Goal: Task Accomplishment & Management: Manage account settings

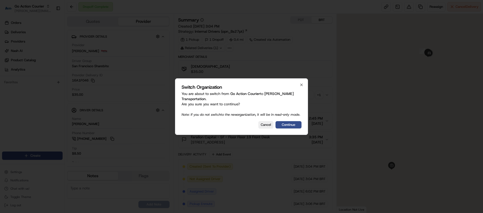
click at [283, 125] on button "Continue" at bounding box center [288, 124] width 26 height 7
click at [283, 125] on div "Cancel Continue" at bounding box center [241, 124] width 120 height 7
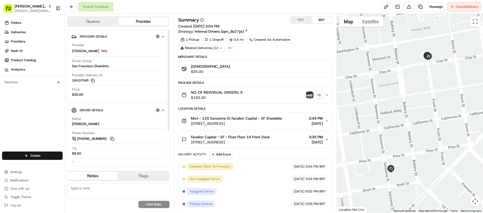
click at [129, 72] on div "Provider Betty Drivers Driver Group San Francisco Sharebite Provider Delivery I…" at bounding box center [118, 70] width 94 height 58
click at [178, 127] on div "Mixt - 120 Sansome St Farallon Capital - SF Sharebite 120 Sansome St, San Franc…" at bounding box center [255, 120] width 154 height 17
click at [92, 85] on div "Provider Betty Drivers Driver Group San Francisco Sharebite Provider Delivery I…" at bounding box center [118, 70] width 94 height 58
click at [174, 114] on div "Summary PDT BRT Created: 08/19/2025 3:04 PM Strategy: Internal Drivers (opn_Bs2…" at bounding box center [255, 113] width 163 height 199
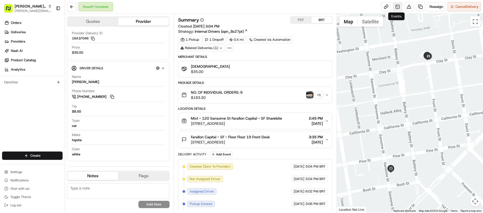
click at [395, 9] on link at bounding box center [397, 6] width 9 height 9
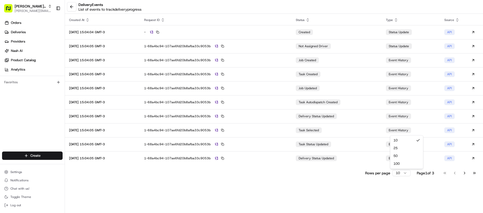
click at [397, 175] on html "Betty Transportation lucas@usenash.com Toggle Sidebar Orders Deliveries Provide…" at bounding box center [241, 106] width 483 height 213
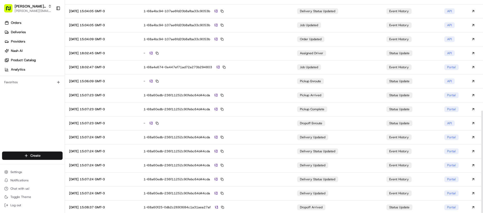
scroll to position [230, 0]
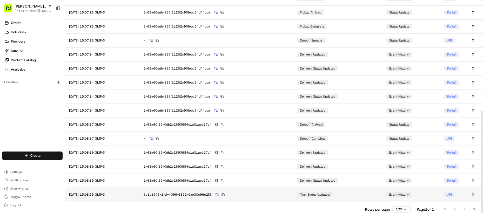
click at [269, 193] on div "6e1a2676-2fcf-4099-b852-0ac30c96c2f3" at bounding box center [216, 194] width 145 height 5
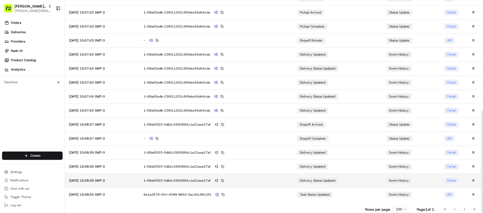
click at [262, 183] on td "1-68a60f25-0db2c2693684c1a31aea27af" at bounding box center [216, 181] width 154 height 14
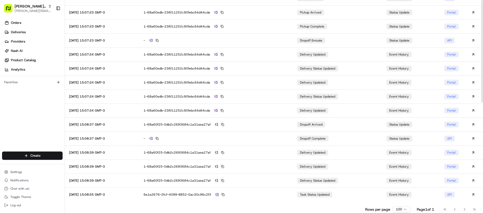
scroll to position [0, 0]
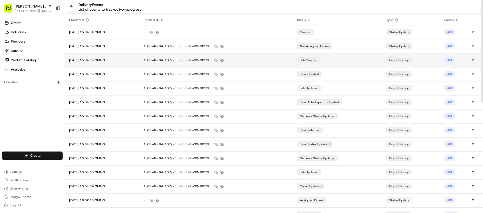
click at [249, 67] on td "1-68a4bc94-107ae6fd20b8afba33c9053b" at bounding box center [216, 60] width 154 height 14
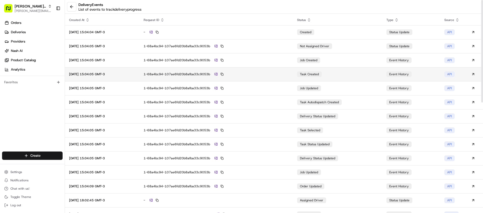
click at [243, 74] on div "1-68a4bc94-107ae6fd20b8afba33c9053b" at bounding box center [216, 74] width 145 height 5
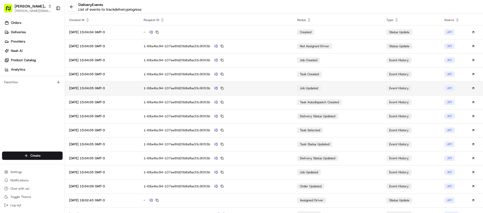
click at [240, 89] on div "1-68a4bc94-107ae6fd20b8afba33c9053b" at bounding box center [216, 88] width 145 height 5
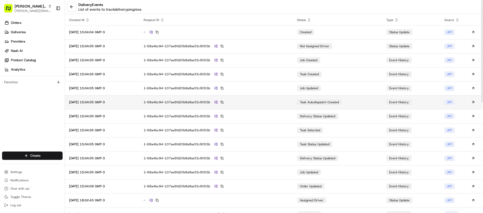
click at [243, 99] on td "1-68a4bc94-107ae6fd20b8afba33c9053b" at bounding box center [216, 102] width 154 height 14
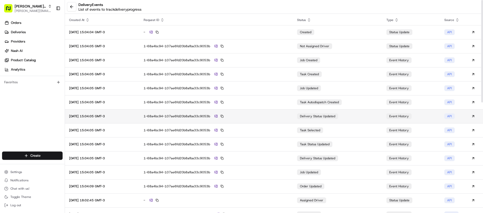
click at [248, 113] on td "1-68a4bc94-107ae6fd20b8afba33c9053b" at bounding box center [216, 116] width 154 height 14
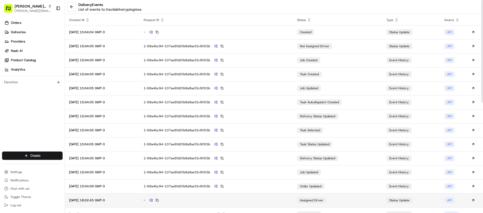
click at [254, 194] on td "-" at bounding box center [216, 200] width 154 height 14
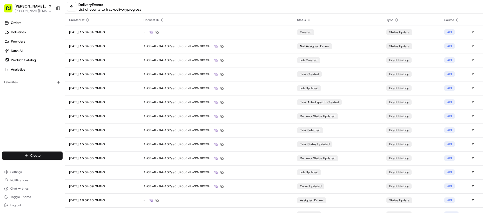
scroll to position [81, 0]
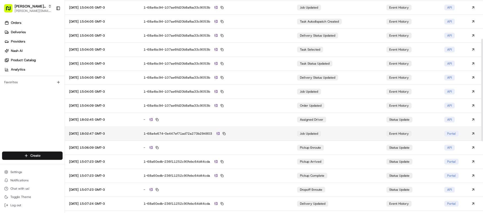
click at [262, 133] on div "1-68a4e674-0e447ef71ad72a273b294803" at bounding box center [216, 133] width 145 height 5
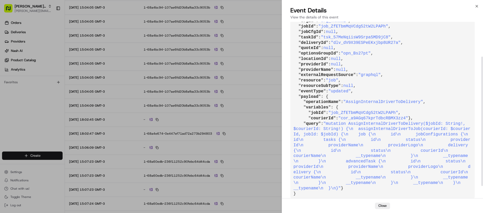
scroll to position [44, 0]
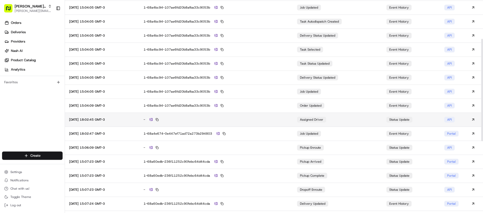
click at [270, 118] on div "-" at bounding box center [216, 119] width 145 height 5
click at [162, 120] on div "-" at bounding box center [216, 119] width 145 height 5
click at [153, 120] on img at bounding box center [151, 119] width 3 height 3
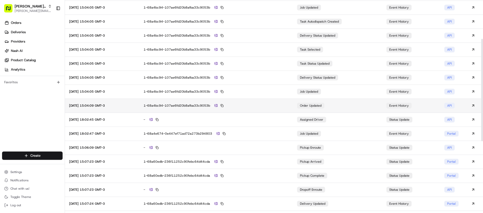
click at [276, 102] on td "1-68a4bc94-107ae6fd20b8afba33c9053b" at bounding box center [216, 106] width 154 height 14
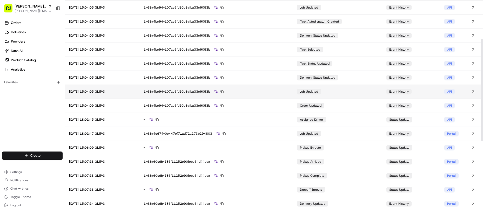
click at [272, 92] on div "1-68a4bc94-107ae6fd20b8afba33c9053b" at bounding box center [216, 91] width 145 height 5
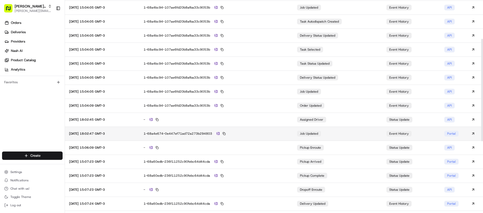
click at [255, 133] on div "1-68a4e674-0e447ef71ad72a273b294803" at bounding box center [216, 133] width 145 height 5
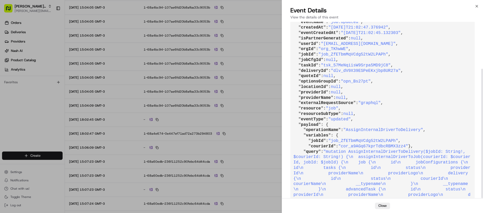
scroll to position [64, 0]
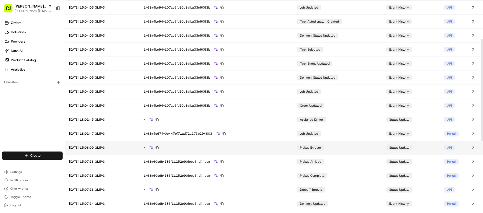
click at [253, 146] on div "-" at bounding box center [216, 147] width 145 height 5
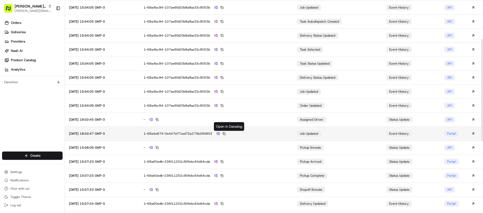
click at [220, 134] on img at bounding box center [217, 133] width 3 height 3
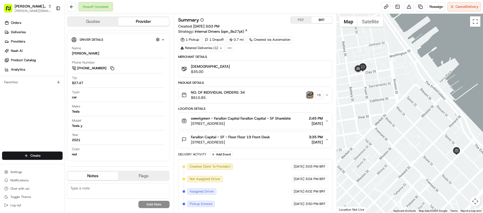
scroll to position [64, 0]
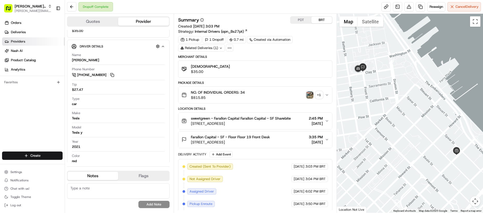
click at [22, 44] on link "Providers" at bounding box center [33, 41] width 63 height 8
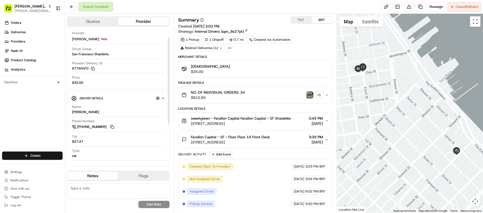
scroll to position [0, 0]
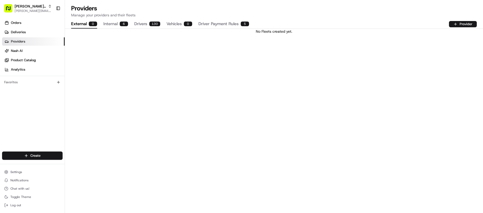
click at [146, 26] on button "Drivers 130" at bounding box center [147, 24] width 26 height 9
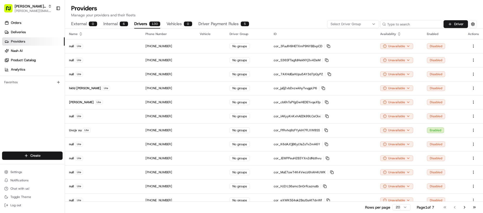
click at [411, 23] on input at bounding box center [411, 24] width 62 height 8
paste input "cor_a9AGq67kprTdbcRBMX3zz4"
type input "cor_a9AGq67kprTdbcRBMX3zz4"
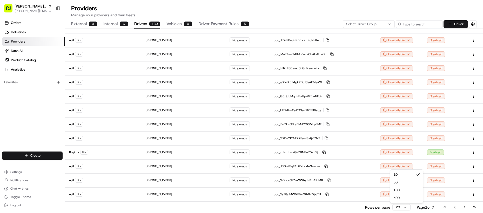
click at [392, 205] on html "Betty Transportation lucas@usenash.com Toggle Sidebar Orders Deliveries Provide…" at bounding box center [241, 106] width 483 height 213
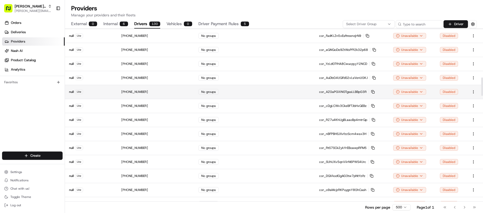
scroll to position [808, 0]
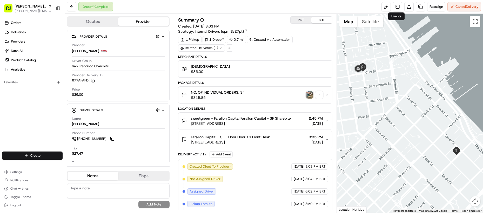
scroll to position [64, 0]
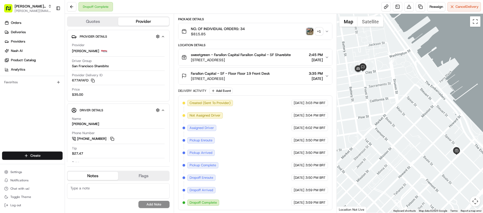
click at [211, 162] on div "Created (Sent To Provider) [PERSON_NAME] [DATE] 3:03 PM BRT Not Assigned Driver…" at bounding box center [254, 153] width 145 height 106
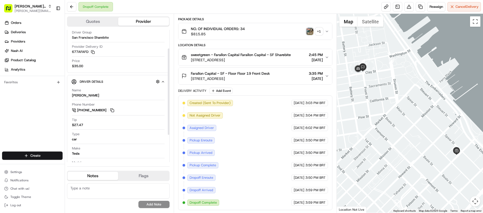
scroll to position [71, 0]
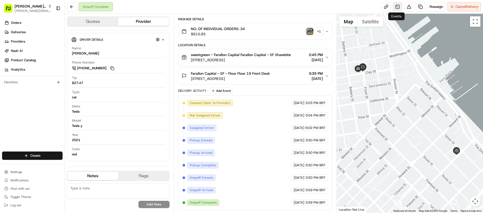
click at [394, 7] on link at bounding box center [397, 6] width 9 height 9
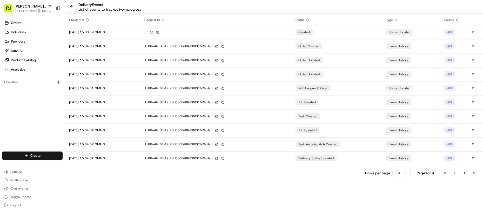
click at [403, 171] on html "[PERSON_NAME] Transportation [PERSON_NAME][EMAIL_ADDRESS][DOMAIN_NAME] Toggle S…" at bounding box center [241, 106] width 483 height 213
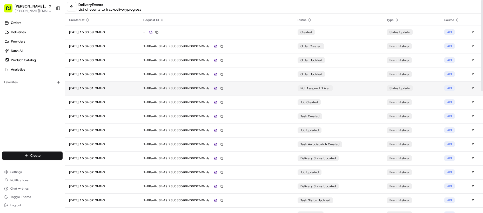
click at [266, 87] on div "1-68a4bc8f-49f28d683598bf06267d9cda" at bounding box center [216, 88] width 146 height 5
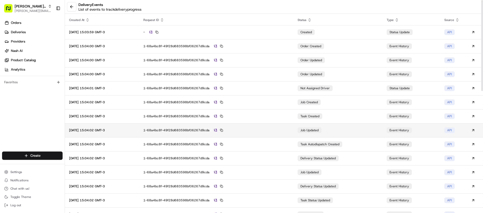
scroll to position [51, 0]
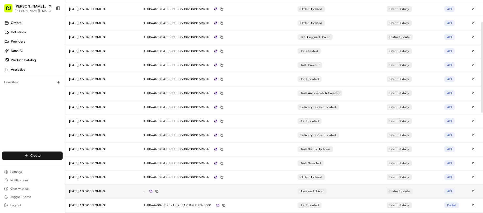
click at [258, 186] on td "-" at bounding box center [216, 191] width 154 height 14
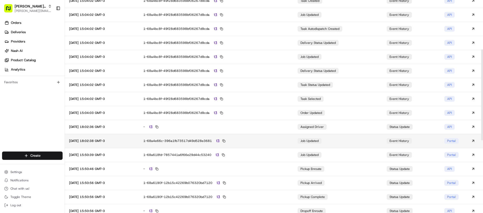
click at [253, 143] on div "1-68a4e66c-396a1fb73517d49d528e3681" at bounding box center [216, 141] width 146 height 5
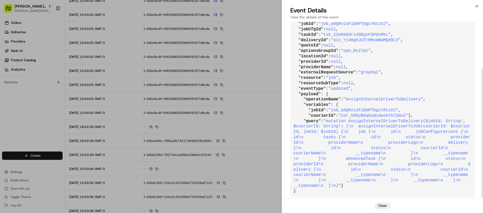
scroll to position [64, 0]
click at [354, 113] on span ""cor_5R6yBUqGxWcAwsHth7ZmcX"" at bounding box center [373, 115] width 70 height 5
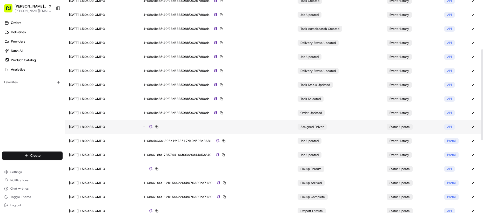
click at [260, 128] on div "-" at bounding box center [216, 127] width 146 height 5
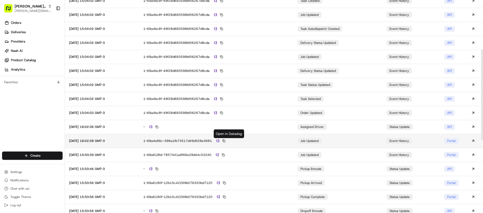
click at [219, 140] on img at bounding box center [217, 140] width 3 height 3
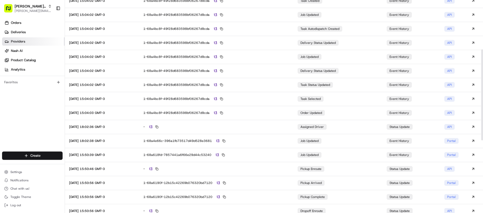
click at [24, 41] on span "Providers" at bounding box center [18, 41] width 14 height 5
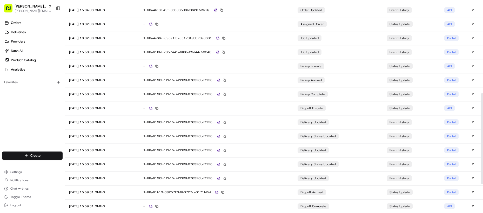
click at [32, 103] on div "Orders Deliveries Providers Nash AI Product Catalog Analytics Favorites" at bounding box center [32, 86] width 65 height 138
click at [32, 104] on div "Orders Deliveries Providers Nash AI Product Catalog Analytics Favorites" at bounding box center [32, 86] width 65 height 138
click at [32, 100] on div "Orders Deliveries Providers Nash AI Product Catalog Analytics Favorites" at bounding box center [32, 86] width 65 height 138
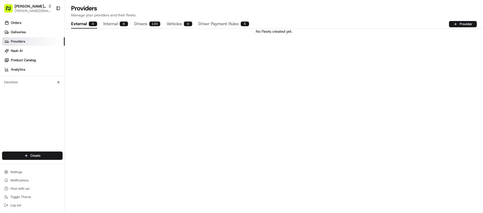
click at [141, 30] on div "No Fleets created yet." at bounding box center [274, 31] width 418 height 5
click at [142, 26] on button "Drivers 130" at bounding box center [147, 24] width 26 height 9
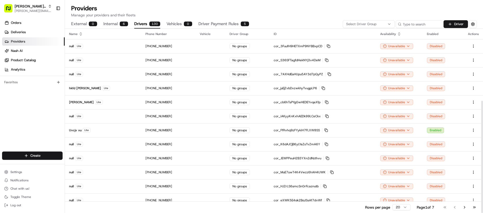
scroll to position [118, 0]
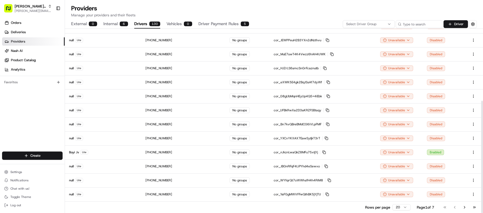
click at [407, 208] on html "[PERSON_NAME] Transportation [PERSON_NAME][EMAIL_ADDRESS][DOMAIN_NAME] Toggle S…" at bounding box center [241, 106] width 483 height 213
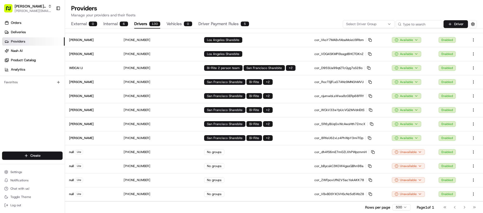
scroll to position [808, 0]
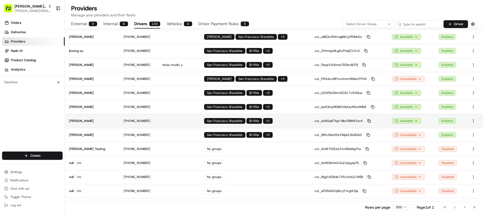
click at [363, 120] on p "cor_a9AGq67kprTdbcRBMX3zz4 Copy cor_a9AGq67kprTdbcRBMX3zz4" at bounding box center [348, 121] width 69 height 4
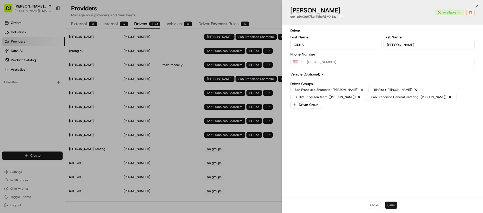
type input "+1"
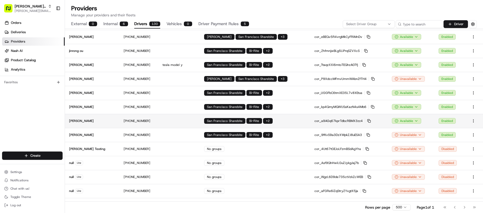
click at [367, 121] on p "cor_a9AGq67kprTdbcRBMX3zz4 Copy cor_a9AGq67kprTdbcRBMX3zz4" at bounding box center [348, 121] width 69 height 4
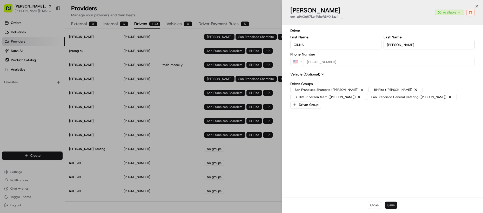
type input "+1"
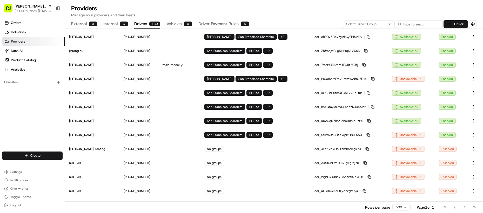
click at [367, 121] on icon "button" at bounding box center [369, 121] width 4 height 4
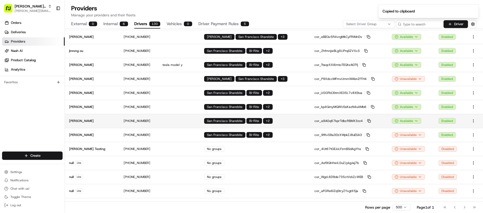
click at [367, 121] on icon "button" at bounding box center [369, 121] width 4 height 4
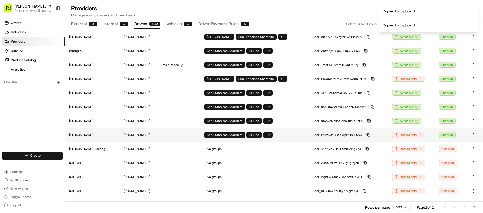
scroll to position [1397, 0]
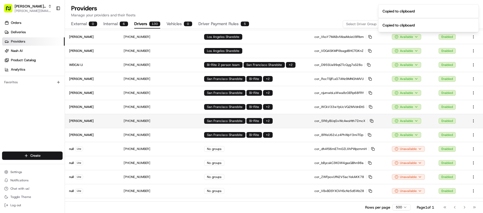
click at [370, 120] on icon "button" at bounding box center [372, 121] width 4 height 4
click at [130, 119] on p "[PHONE_NUMBER]" at bounding box center [139, 121] width 30 height 4
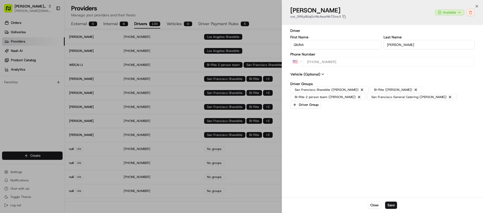
type input "+1"
click at [108, 120] on div at bounding box center [241, 106] width 483 height 213
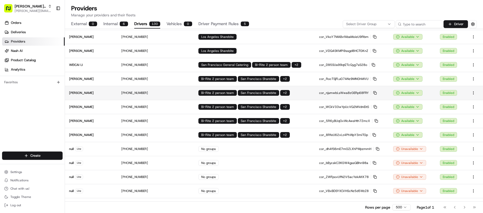
click at [133, 99] on td "[PHONE_NUMBER]" at bounding box center [135, 93] width 37 height 14
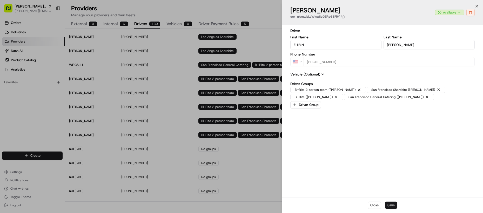
type input "+1"
click at [87, 116] on div at bounding box center [241, 106] width 483 height 213
